Goal: Navigation & Orientation: Find specific page/section

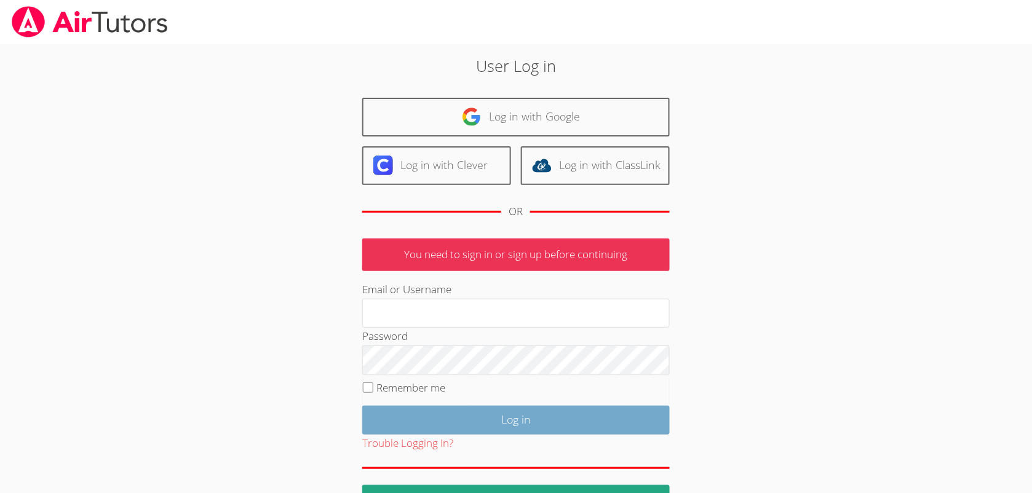
type input "leetayna4@gmail.com"
click at [474, 420] on input "Log in" at bounding box center [516, 420] width 308 height 29
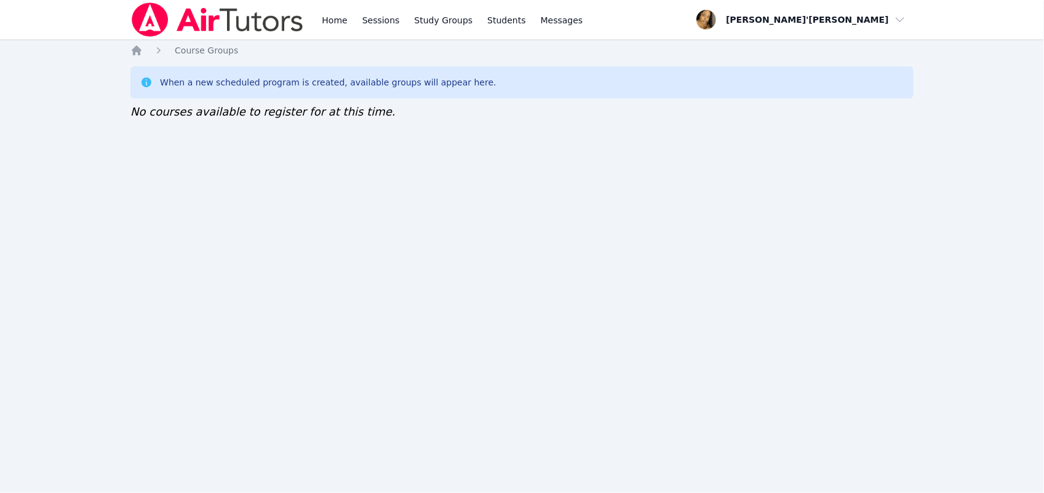
click at [207, 26] on img at bounding box center [217, 19] width 174 height 34
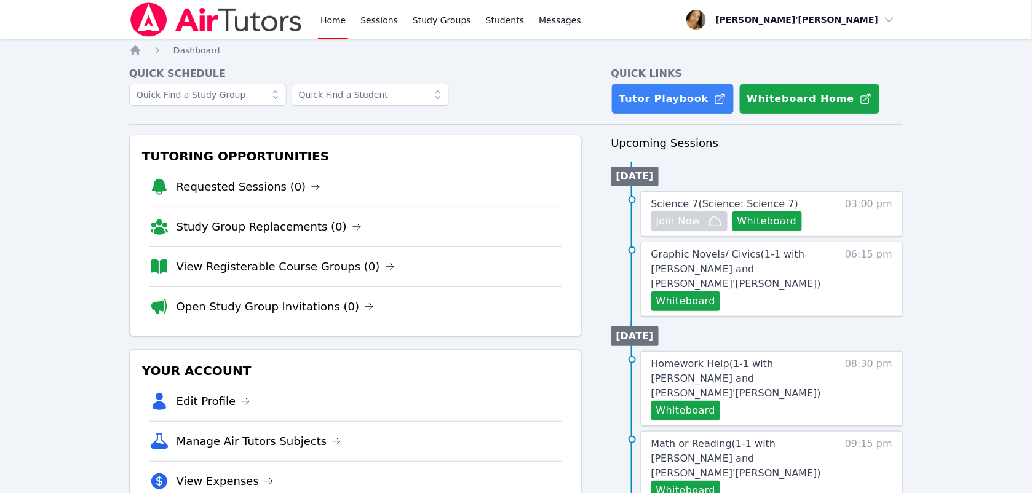
click at [167, 11] on img at bounding box center [216, 19] width 174 height 34
